Goal: Information Seeking & Learning: Learn about a topic

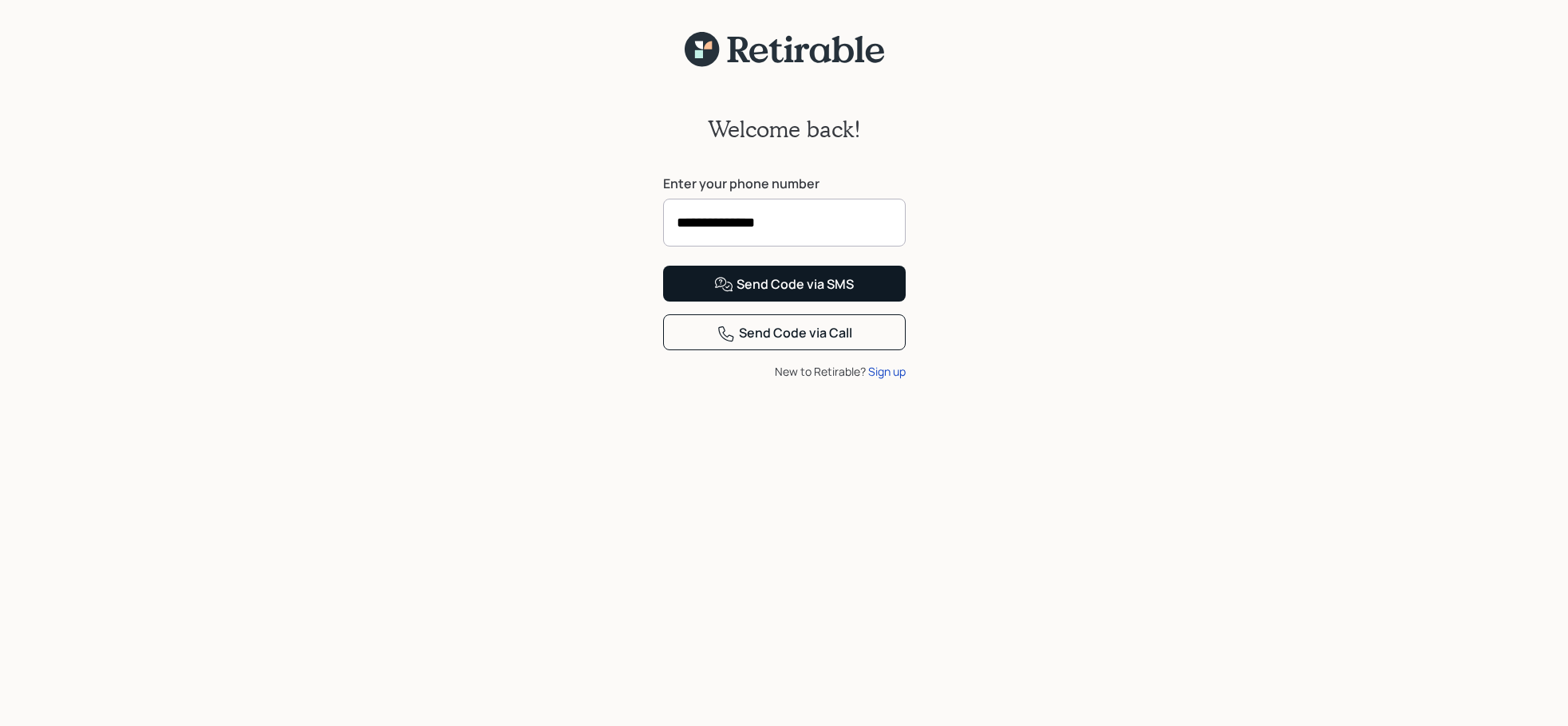
type input "**********"
click at [830, 294] on div "Send Code via SMS" at bounding box center [784, 285] width 140 height 19
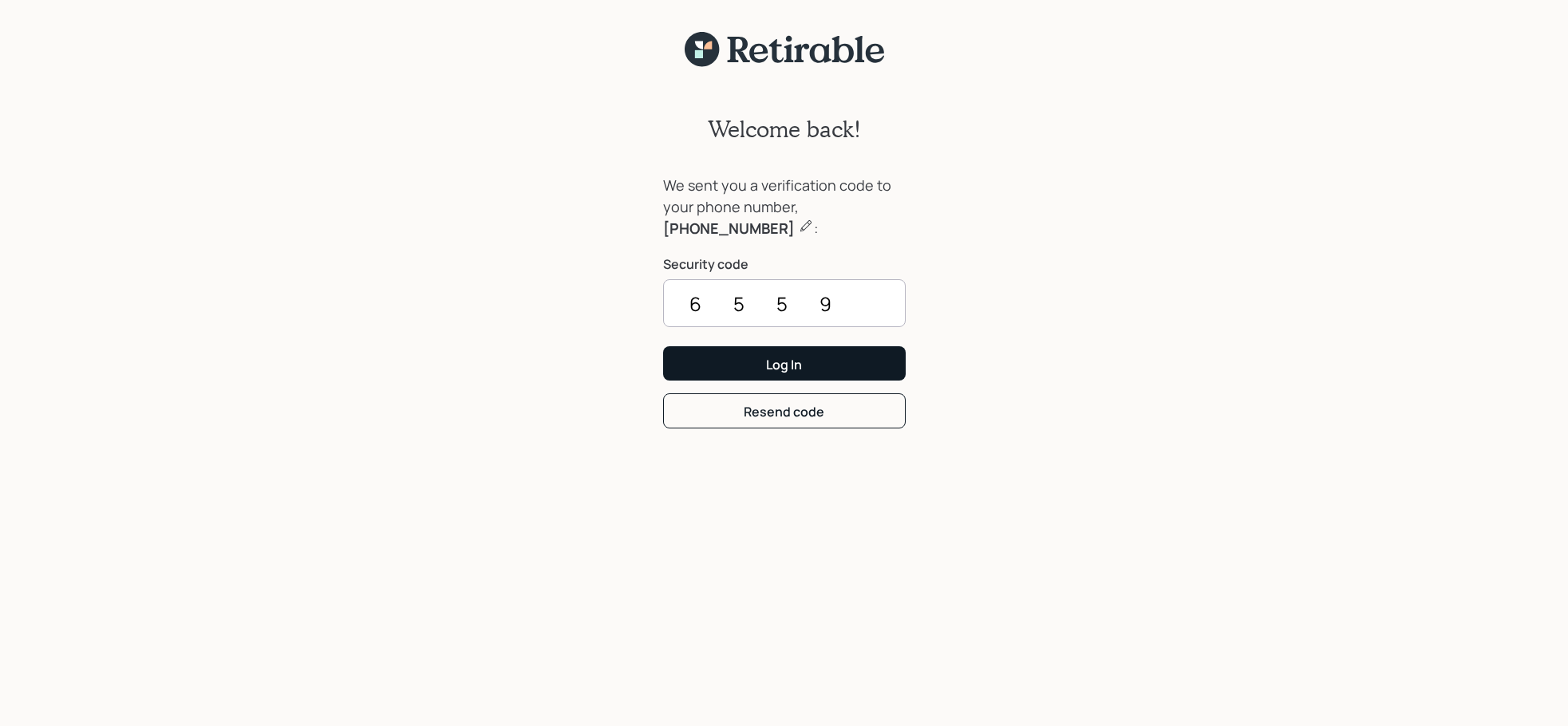
type input "6559"
click at [860, 366] on button "Log In" at bounding box center [784, 363] width 243 height 34
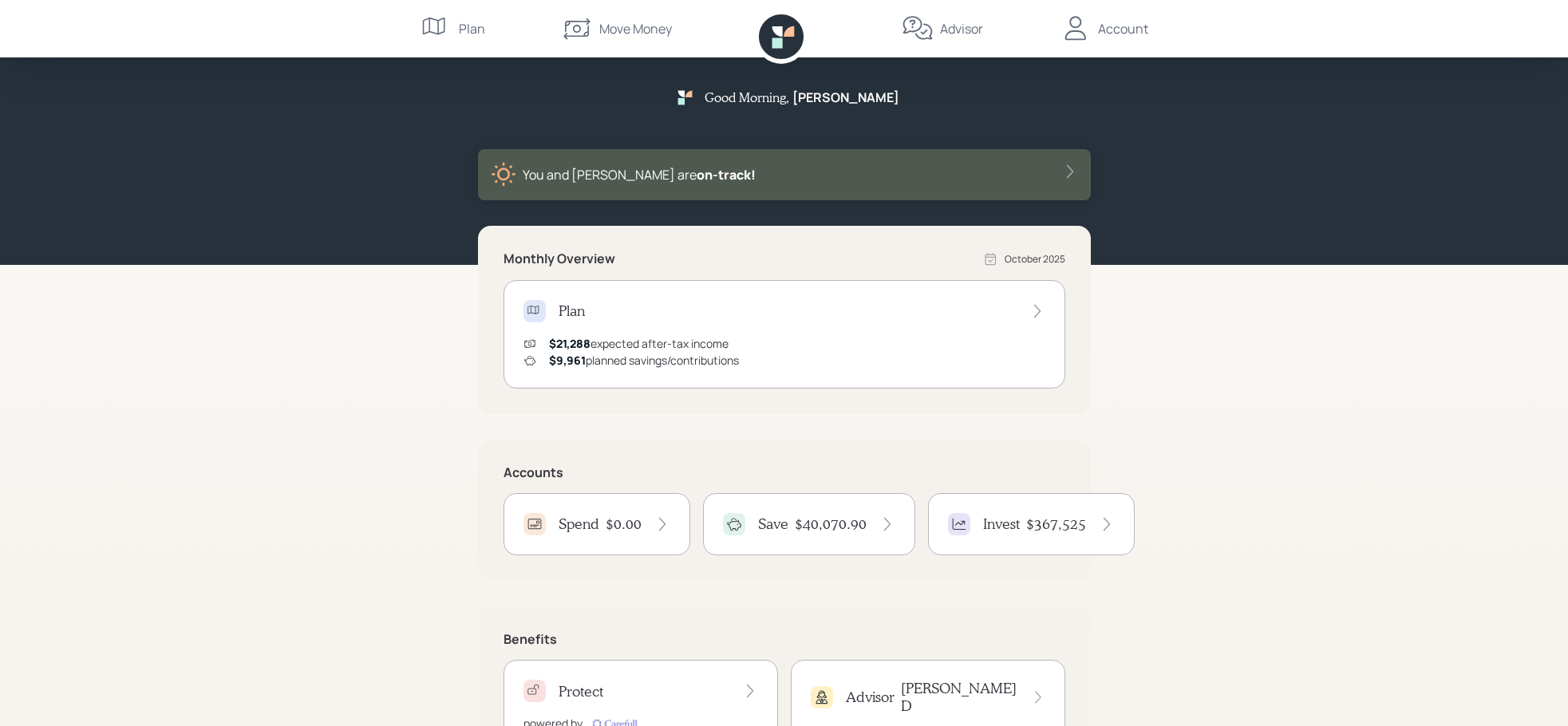
click at [951, 25] on div "Advisor" at bounding box center [961, 29] width 43 height 19
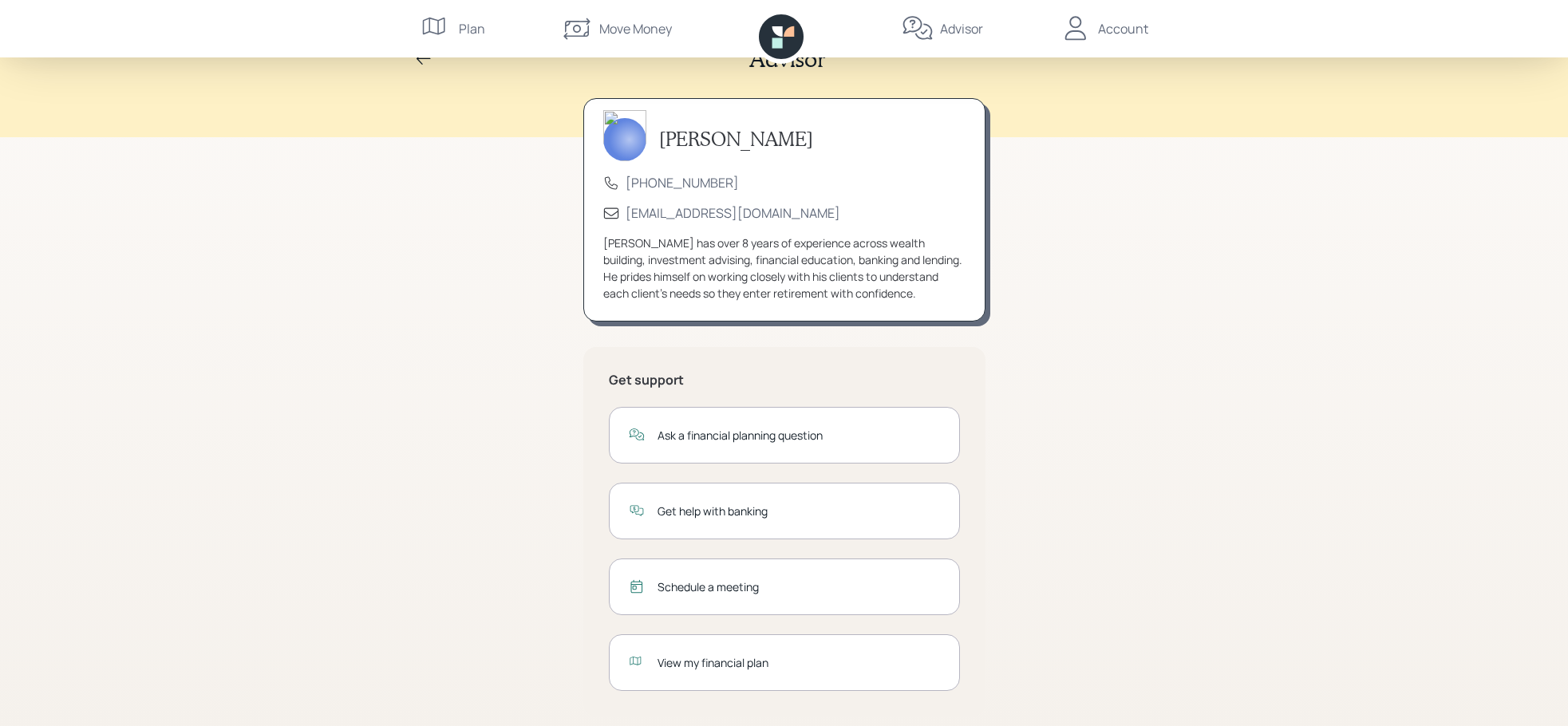
scroll to position [54, 0]
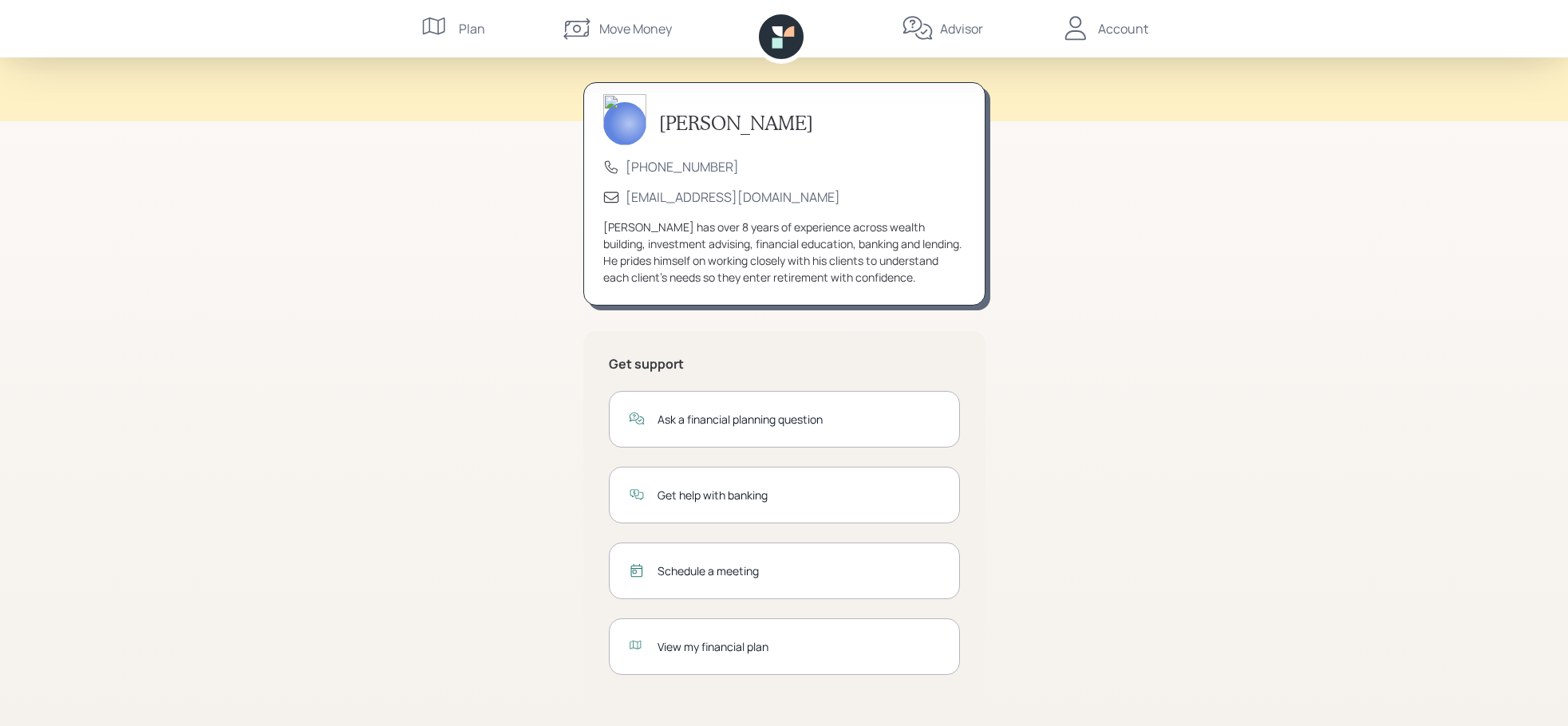
click at [682, 644] on div "View my financial plan" at bounding box center [799, 646] width 282 height 17
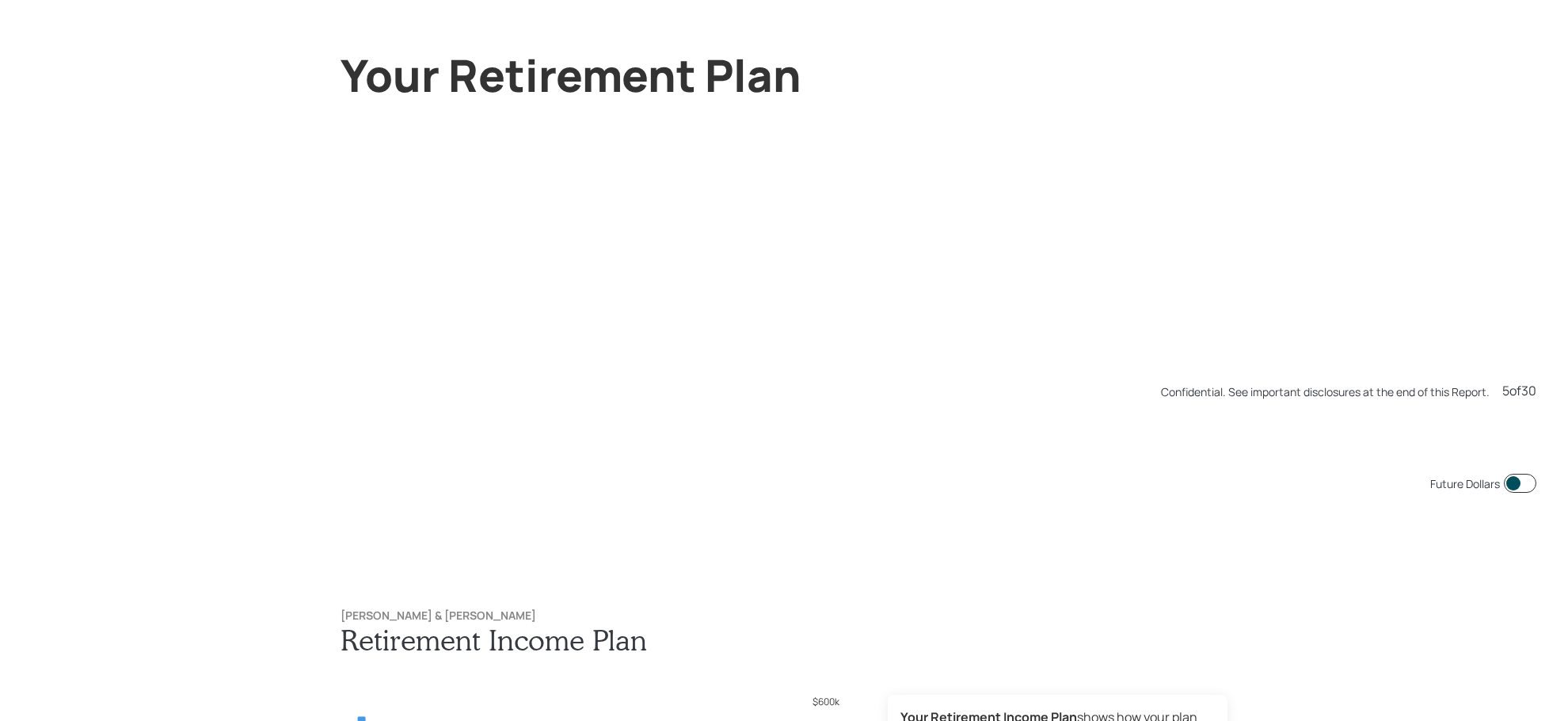
scroll to position [3603, 0]
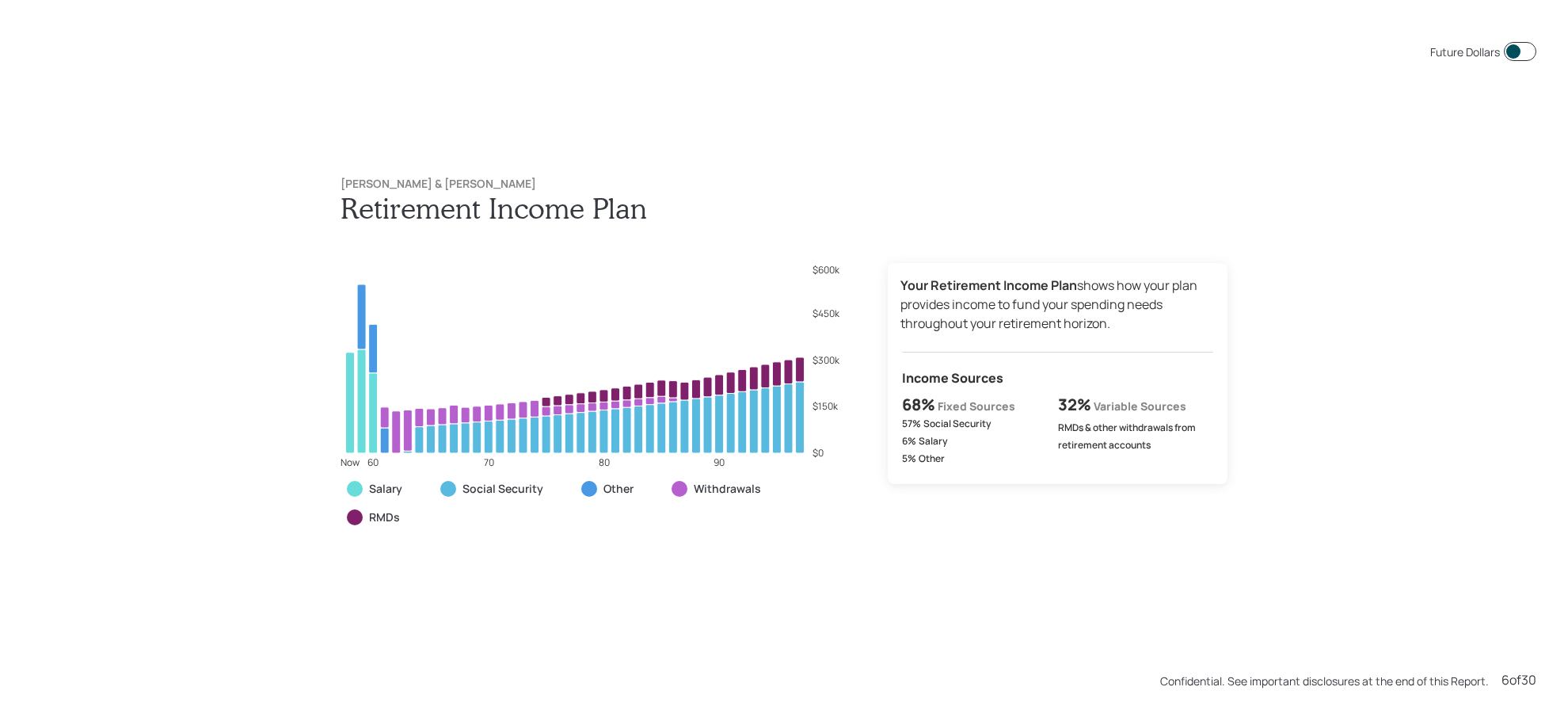
click at [1511, 56] on span at bounding box center [1520, 52] width 32 height 19
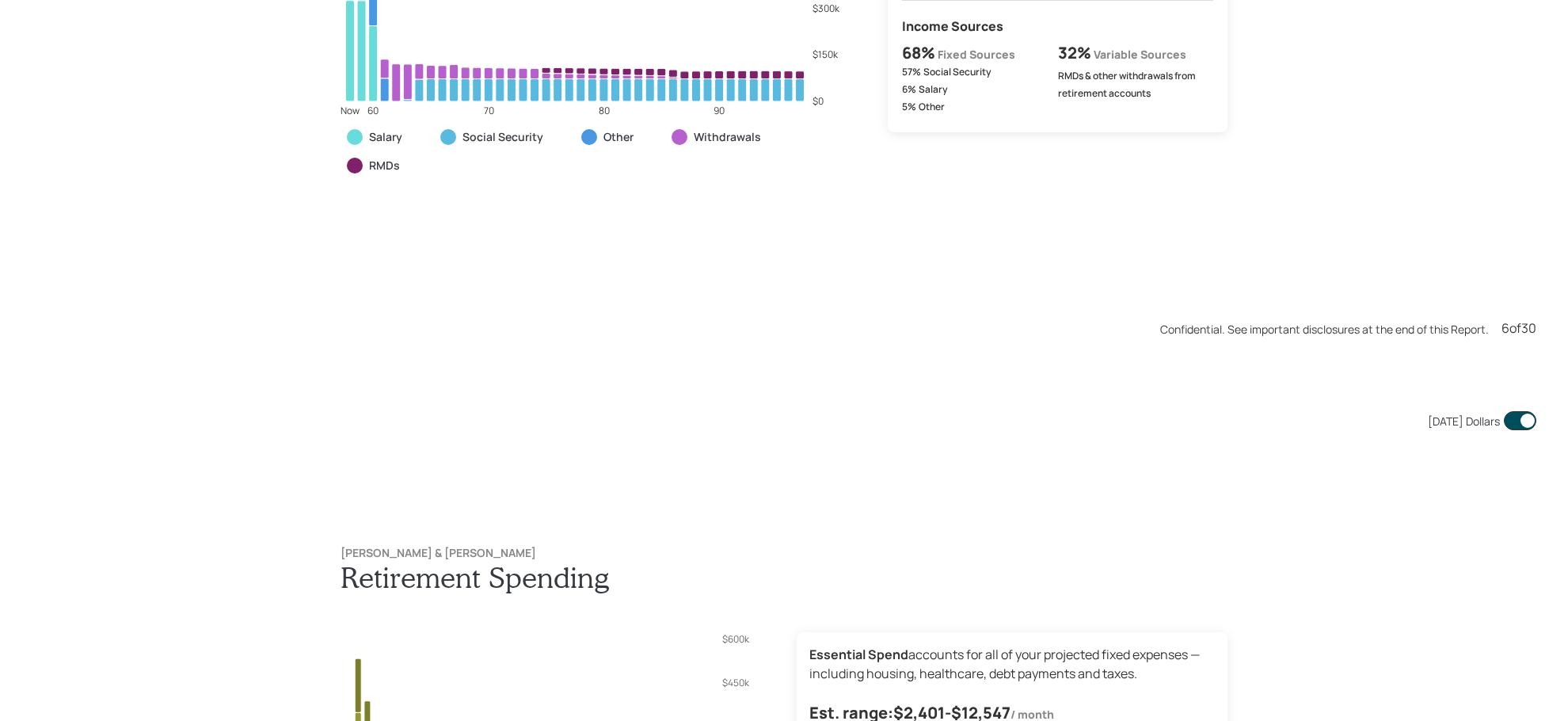
scroll to position [4324, 0]
